Goal: Information Seeking & Learning: Learn about a topic

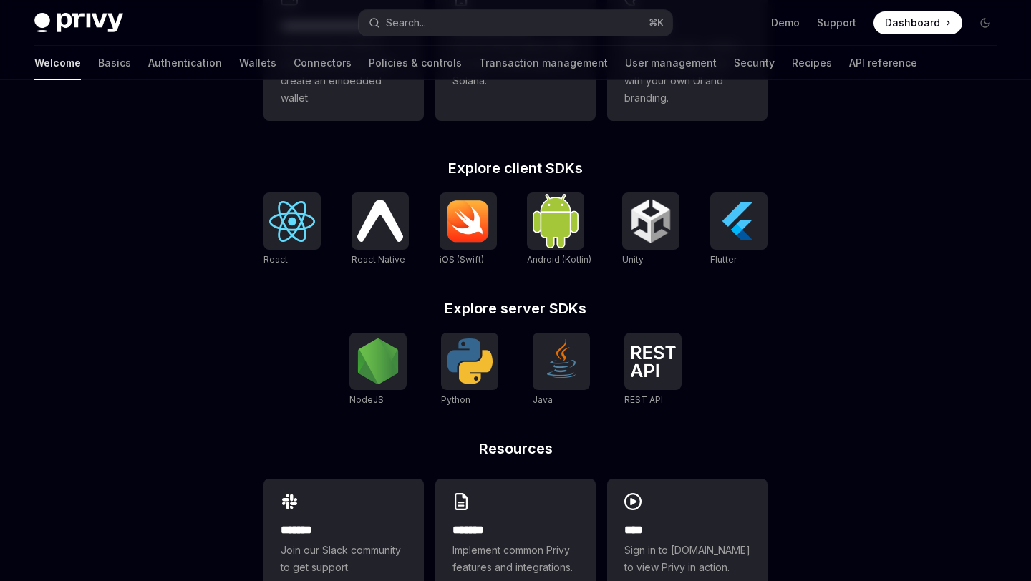
scroll to position [557, 0]
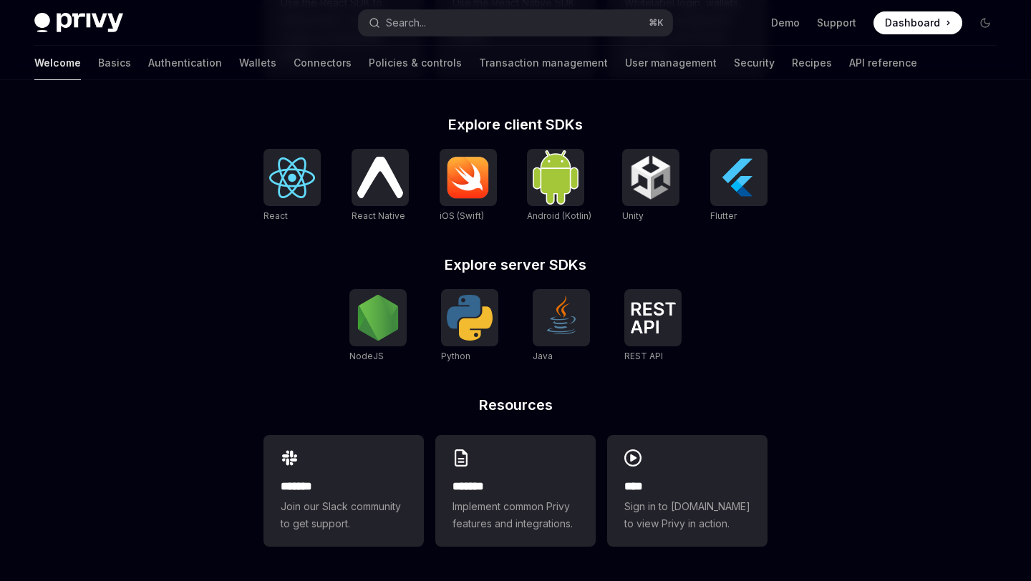
type textarea "*"
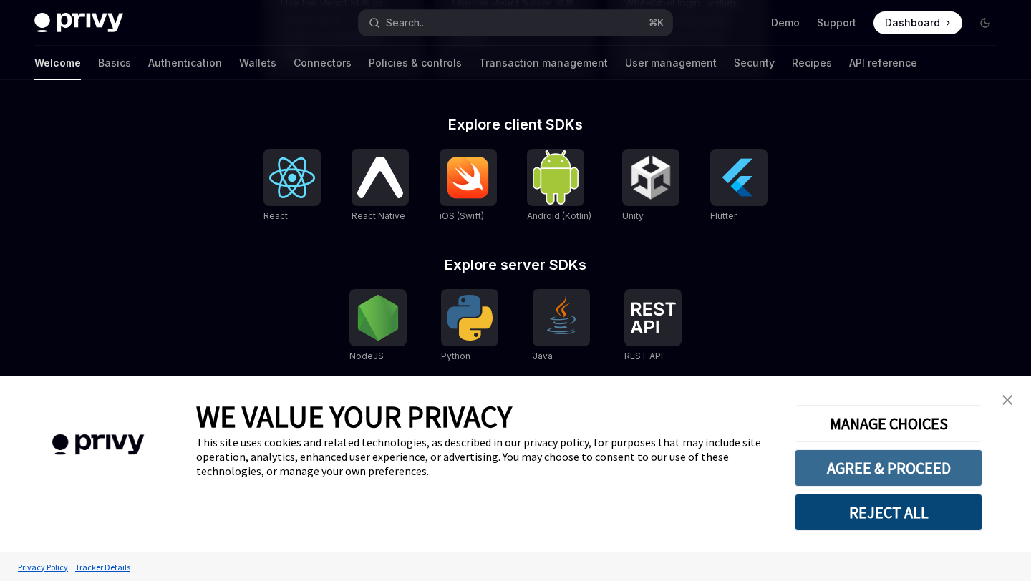
click at [797, 467] on button "AGREE & PROCEED" at bounding box center [889, 468] width 188 height 37
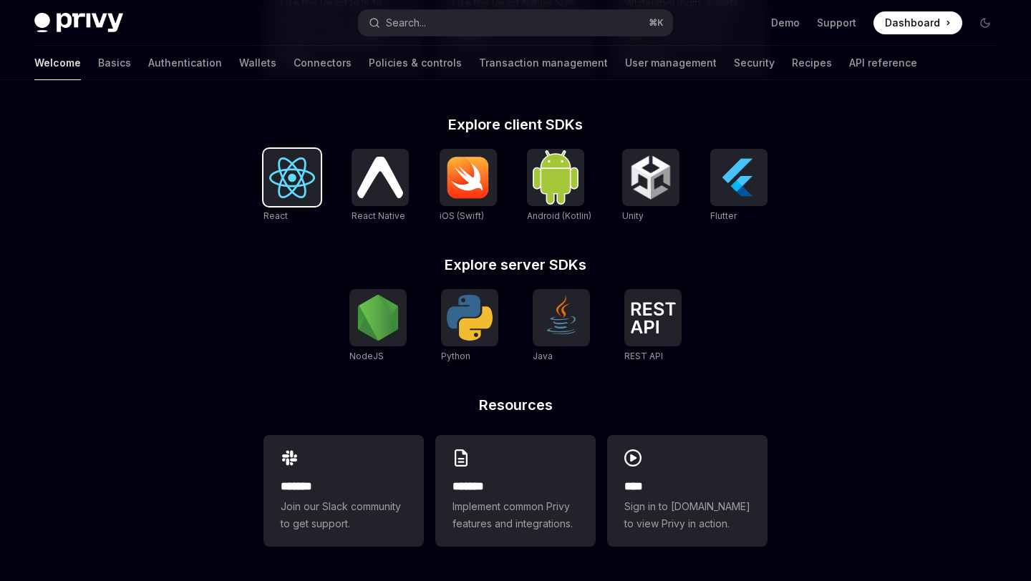
click at [304, 178] on img at bounding box center [292, 178] width 46 height 41
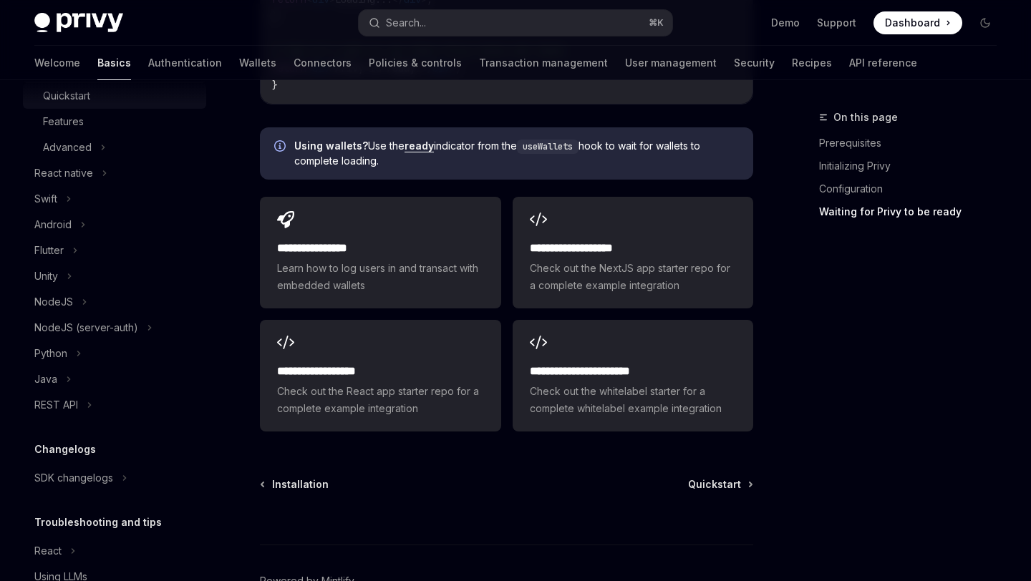
scroll to position [335, 0]
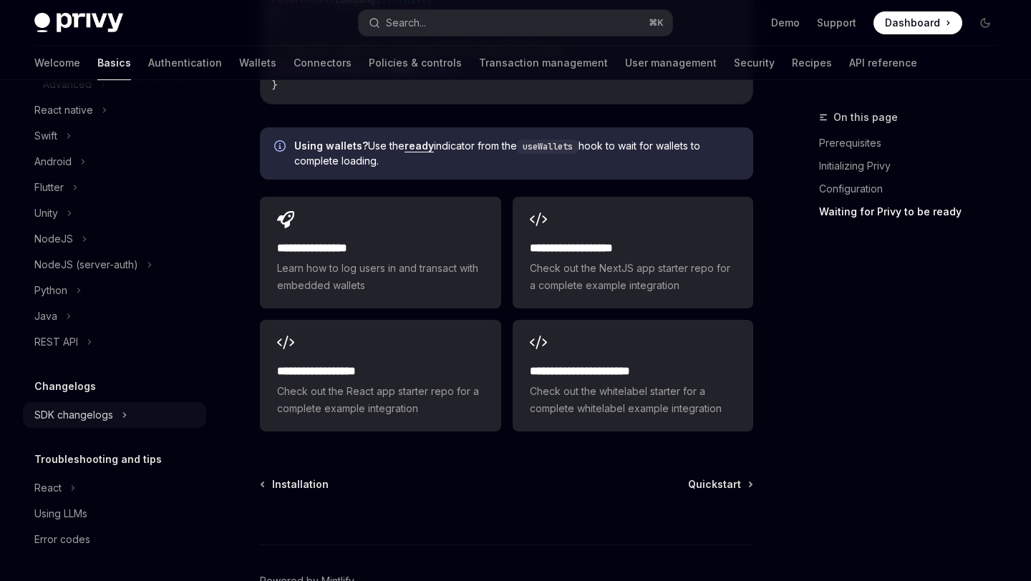
click at [77, 416] on div "SDK changelogs" at bounding box center [73, 415] width 79 height 17
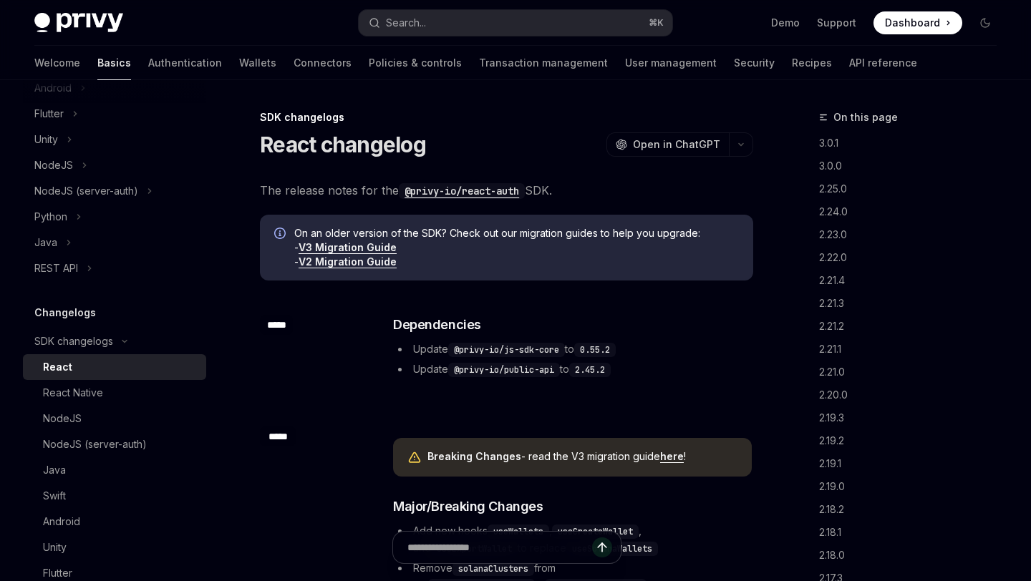
scroll to position [411, 0]
click at [54, 368] on div "React" at bounding box center [57, 365] width 29 height 17
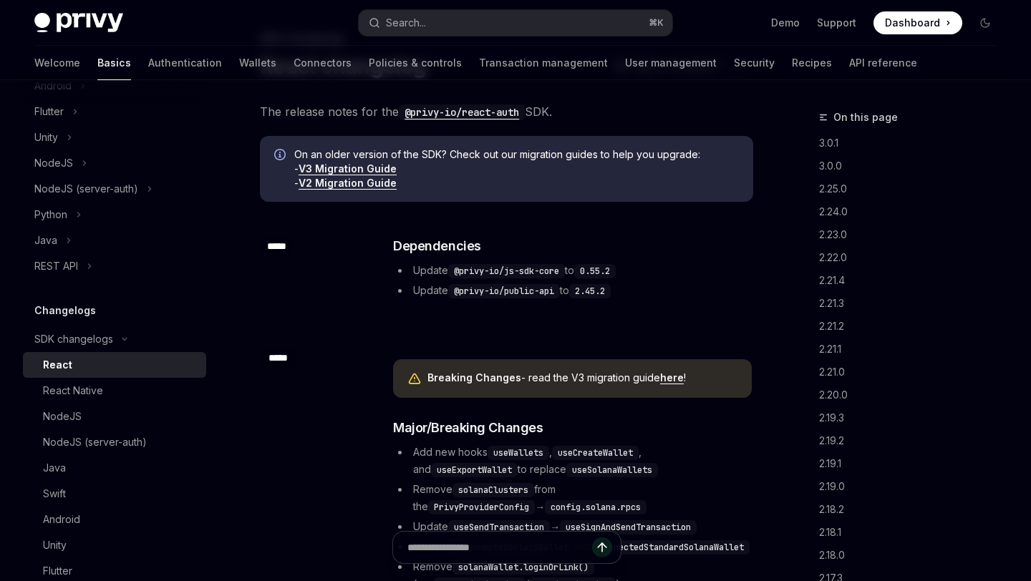
scroll to position [60, 0]
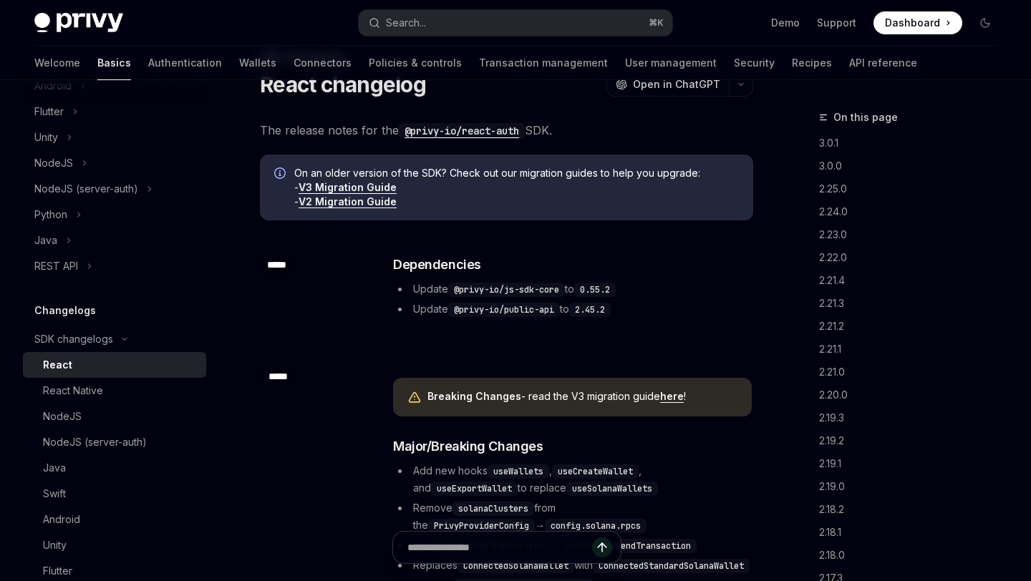
click at [350, 189] on link "V3 Migration Guide" at bounding box center [348, 187] width 98 height 13
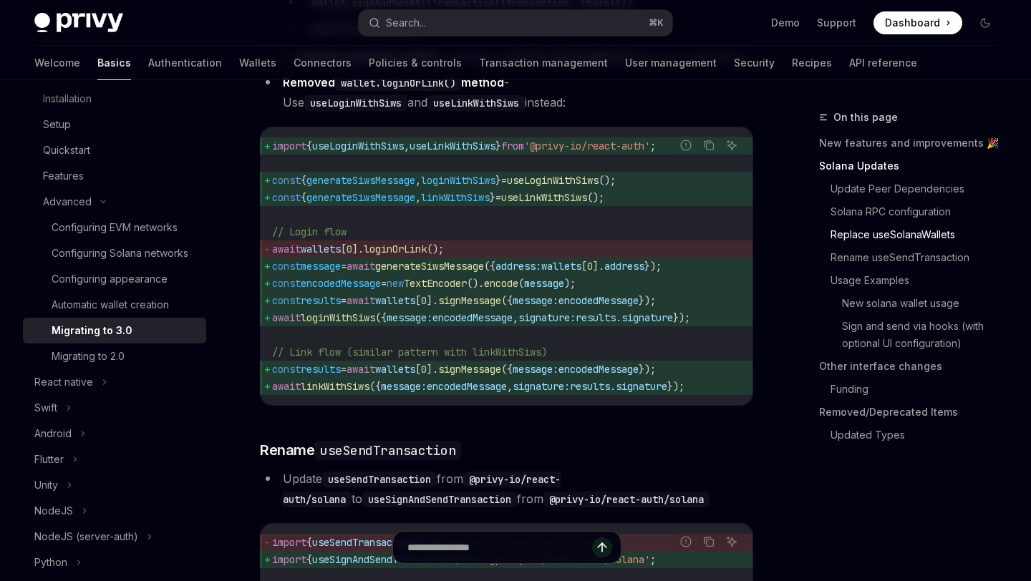
scroll to position [1908, 0]
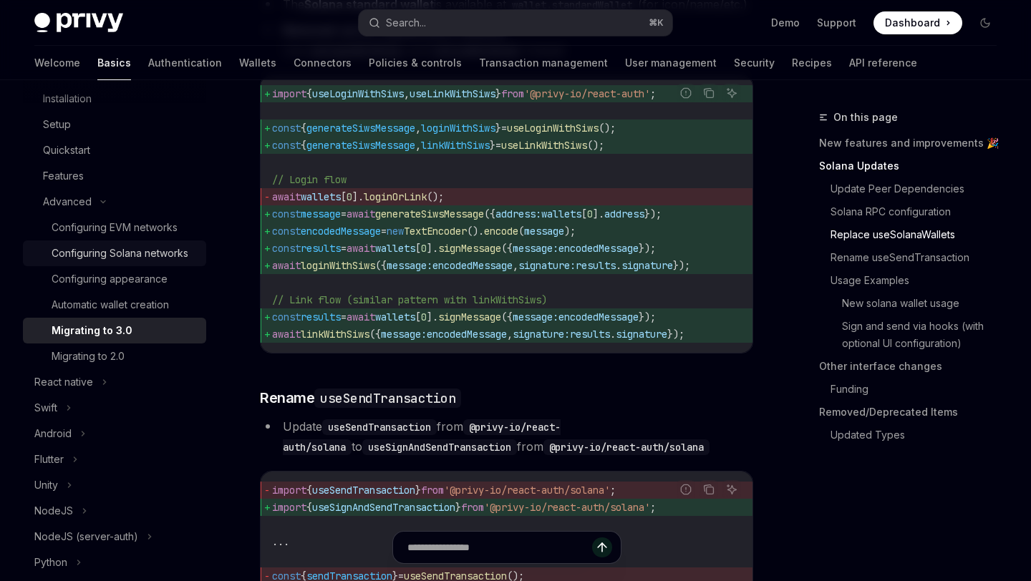
click at [104, 252] on div "Configuring Solana networks" at bounding box center [120, 253] width 137 height 17
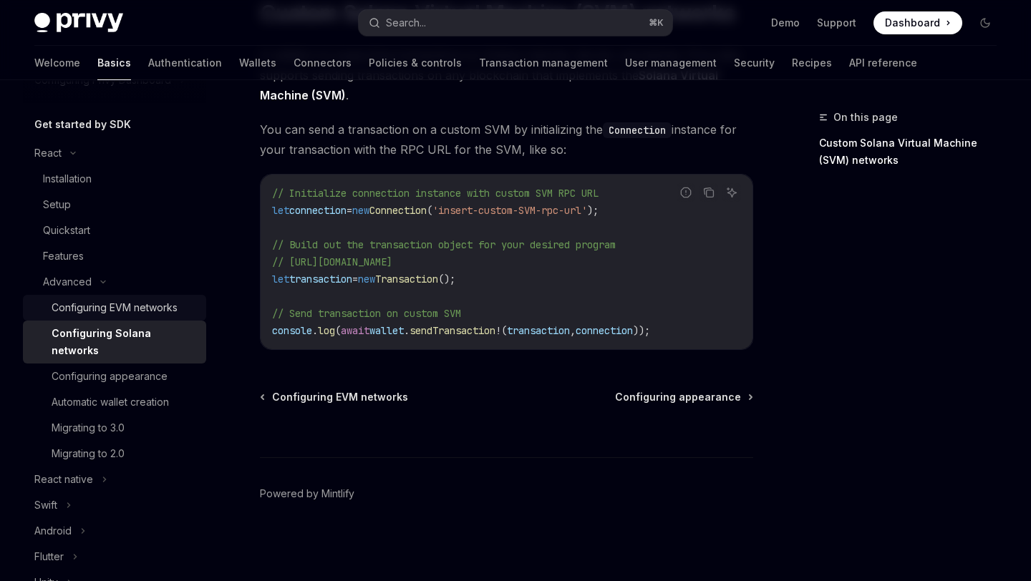
scroll to position [125, 0]
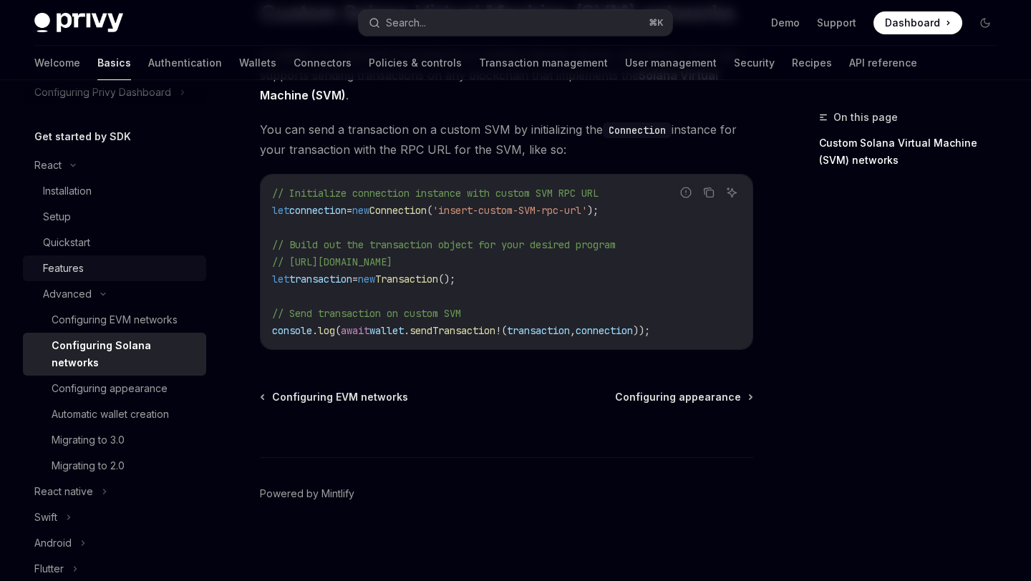
click at [64, 269] on div "Features" at bounding box center [63, 268] width 41 height 17
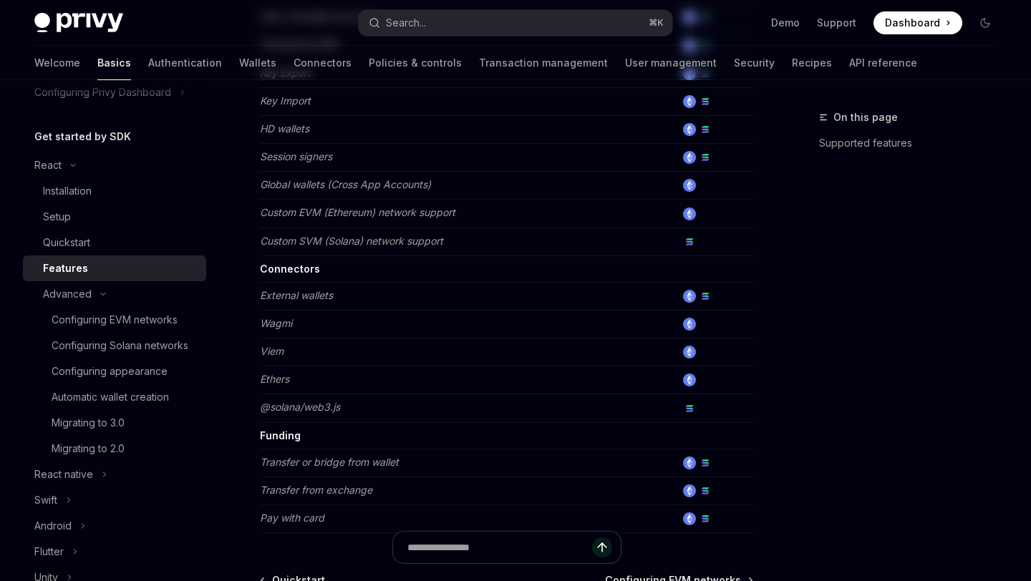
type textarea "*"
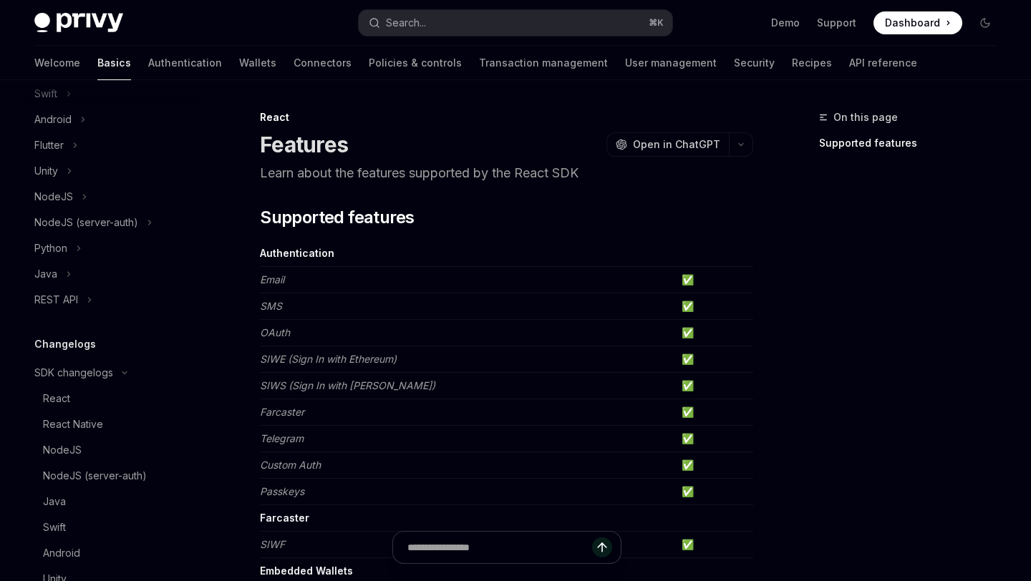
scroll to position [604, 0]
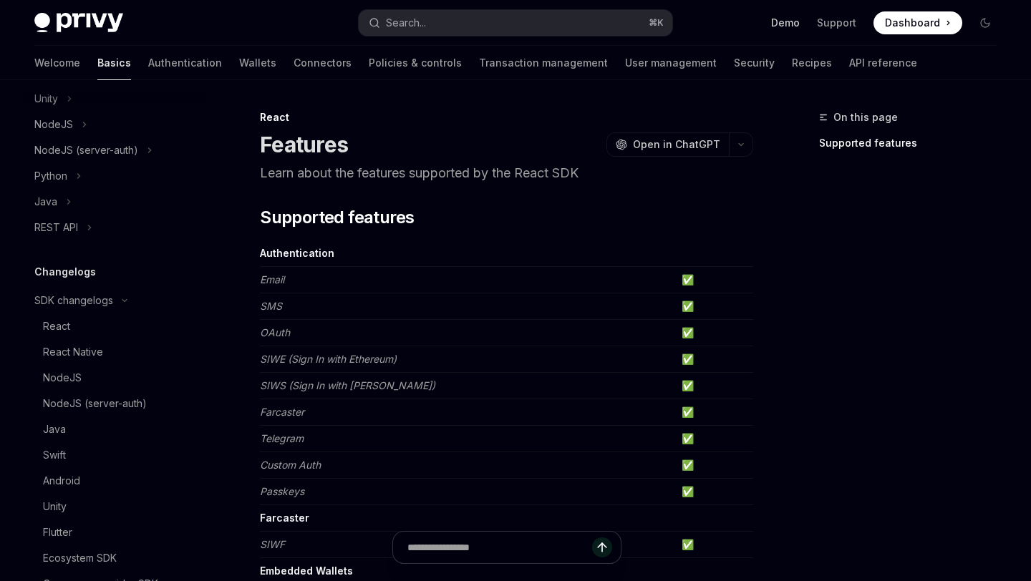
click at [782, 24] on link "Demo" at bounding box center [785, 23] width 29 height 14
